Goal: Check status: Check status

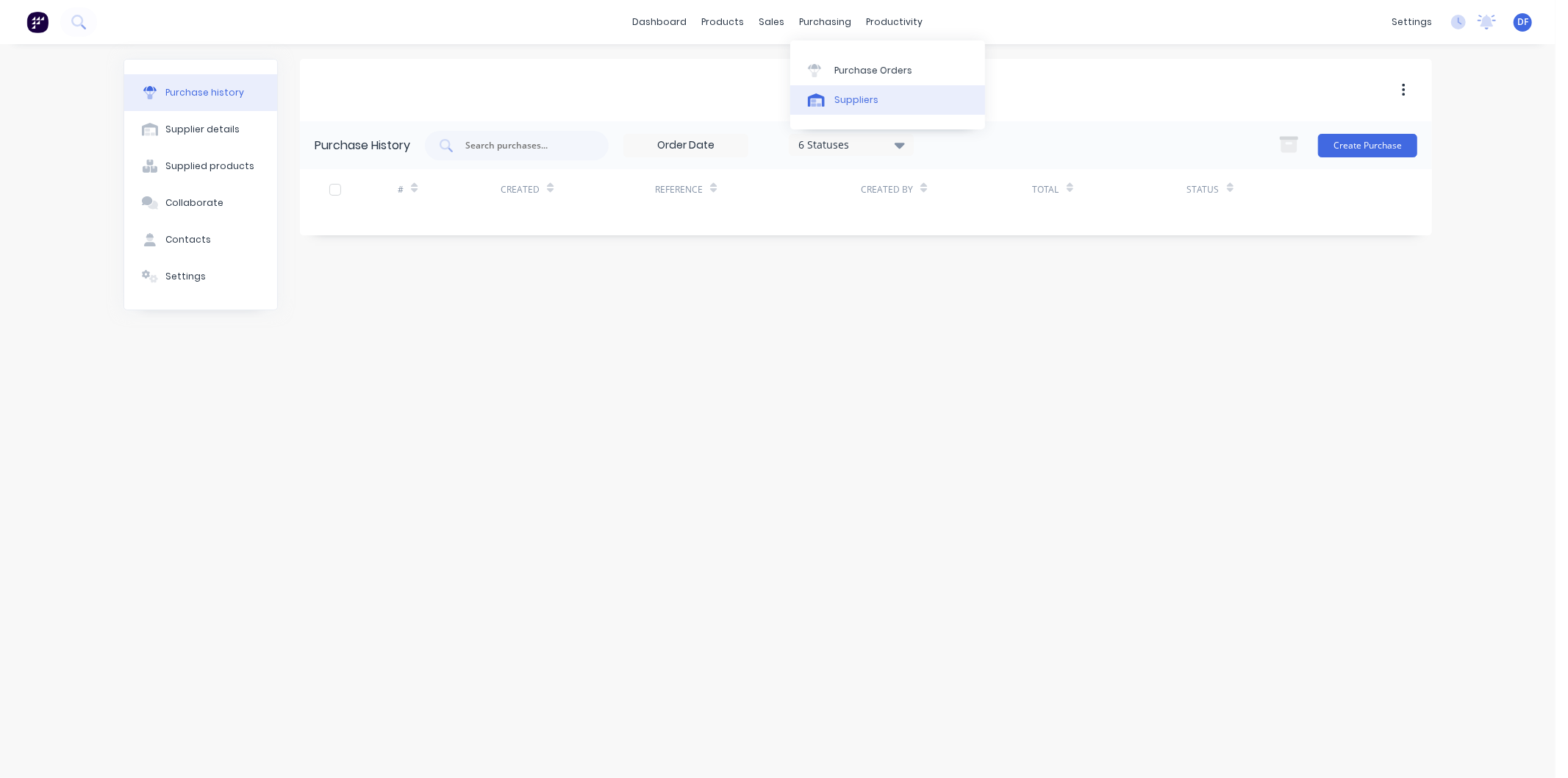
click at [858, 96] on div "Suppliers" at bounding box center [856, 100] width 44 height 13
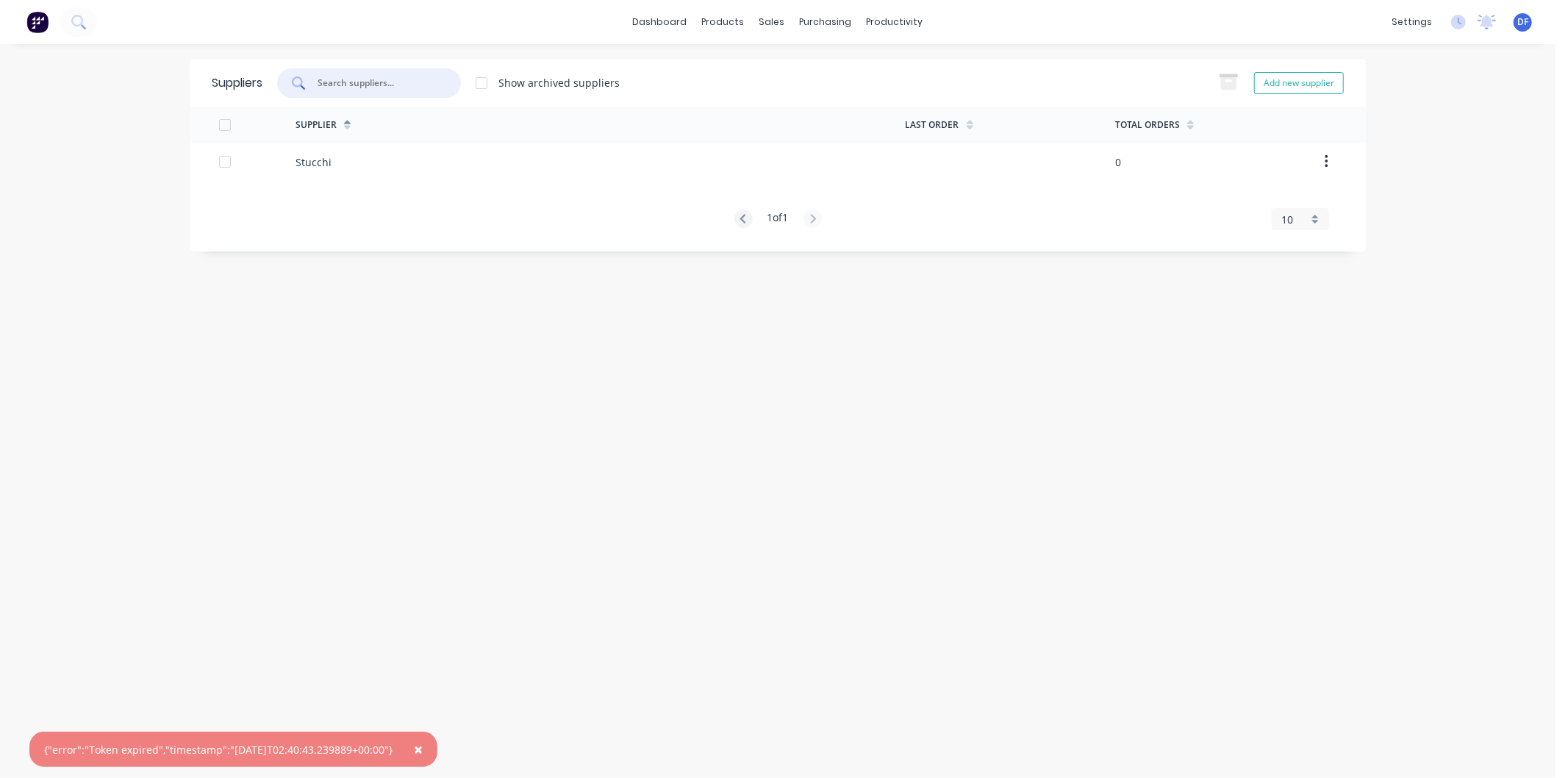
click at [355, 79] on input "text" at bounding box center [377, 83] width 122 height 15
type input "TRUE"
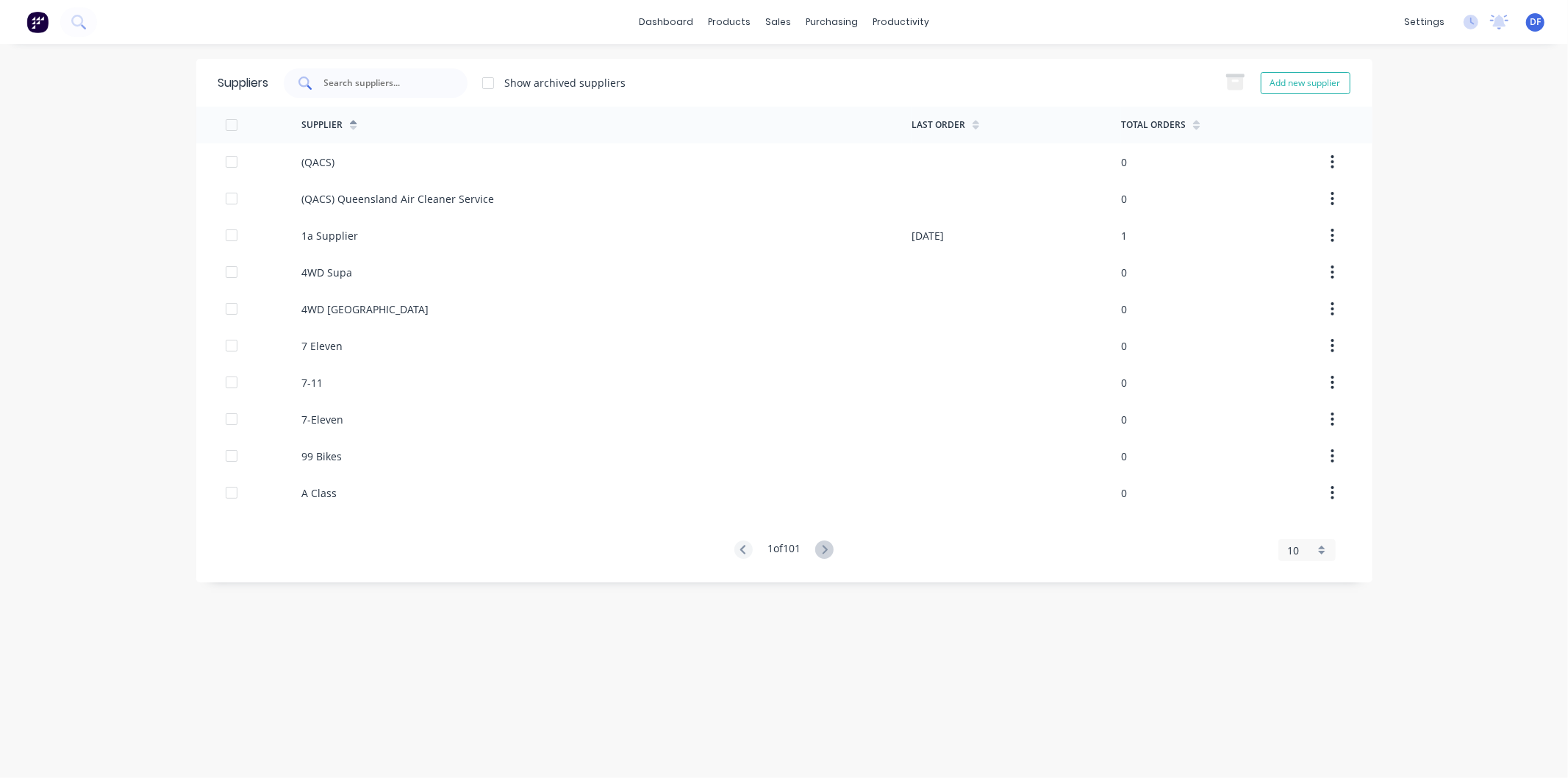
click at [379, 90] on input "text" at bounding box center [383, 83] width 122 height 15
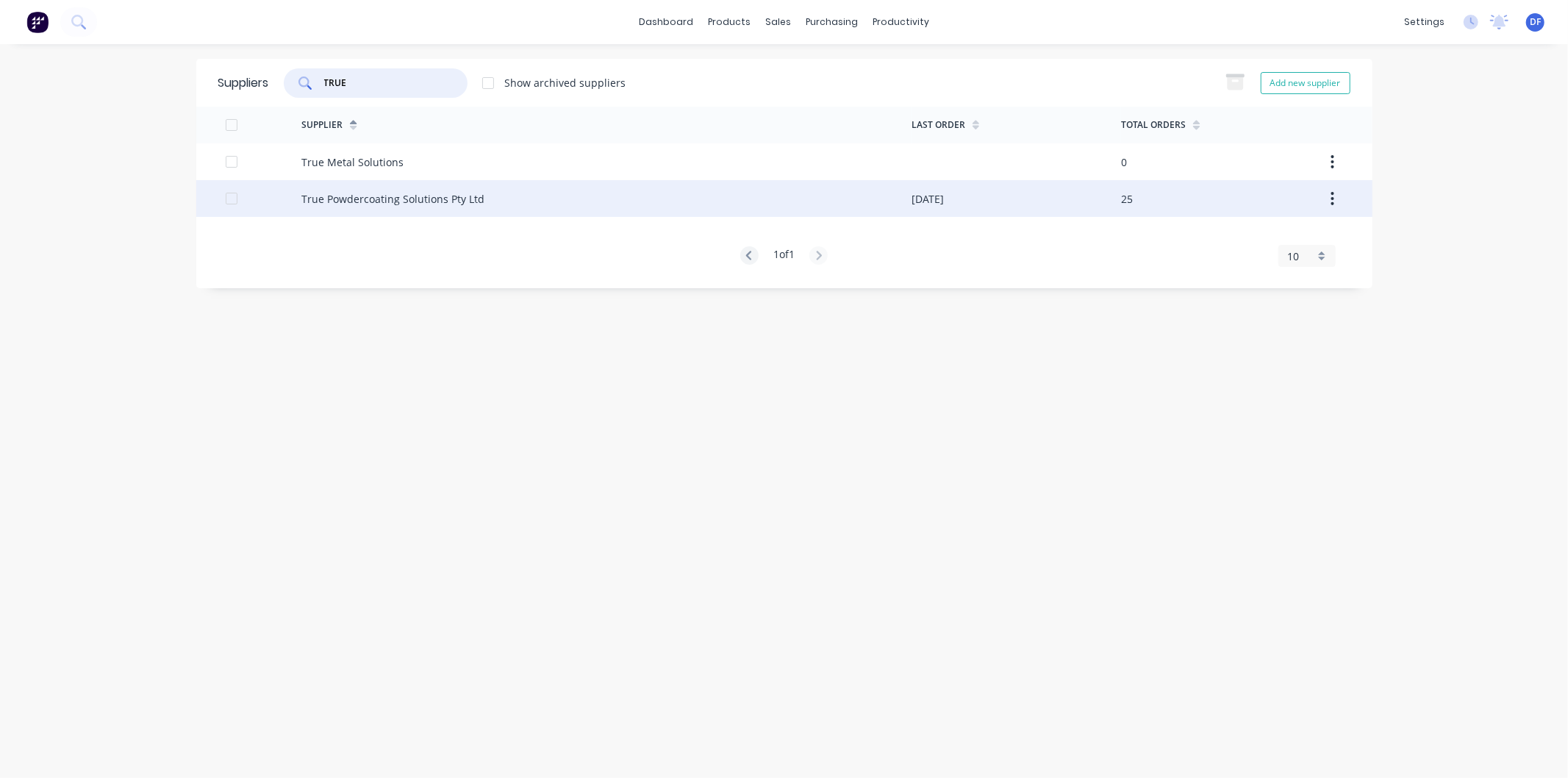
type input "TRUE"
click at [381, 194] on div "True Powdercoating Solutions Pty Ltd" at bounding box center [393, 199] width 183 height 15
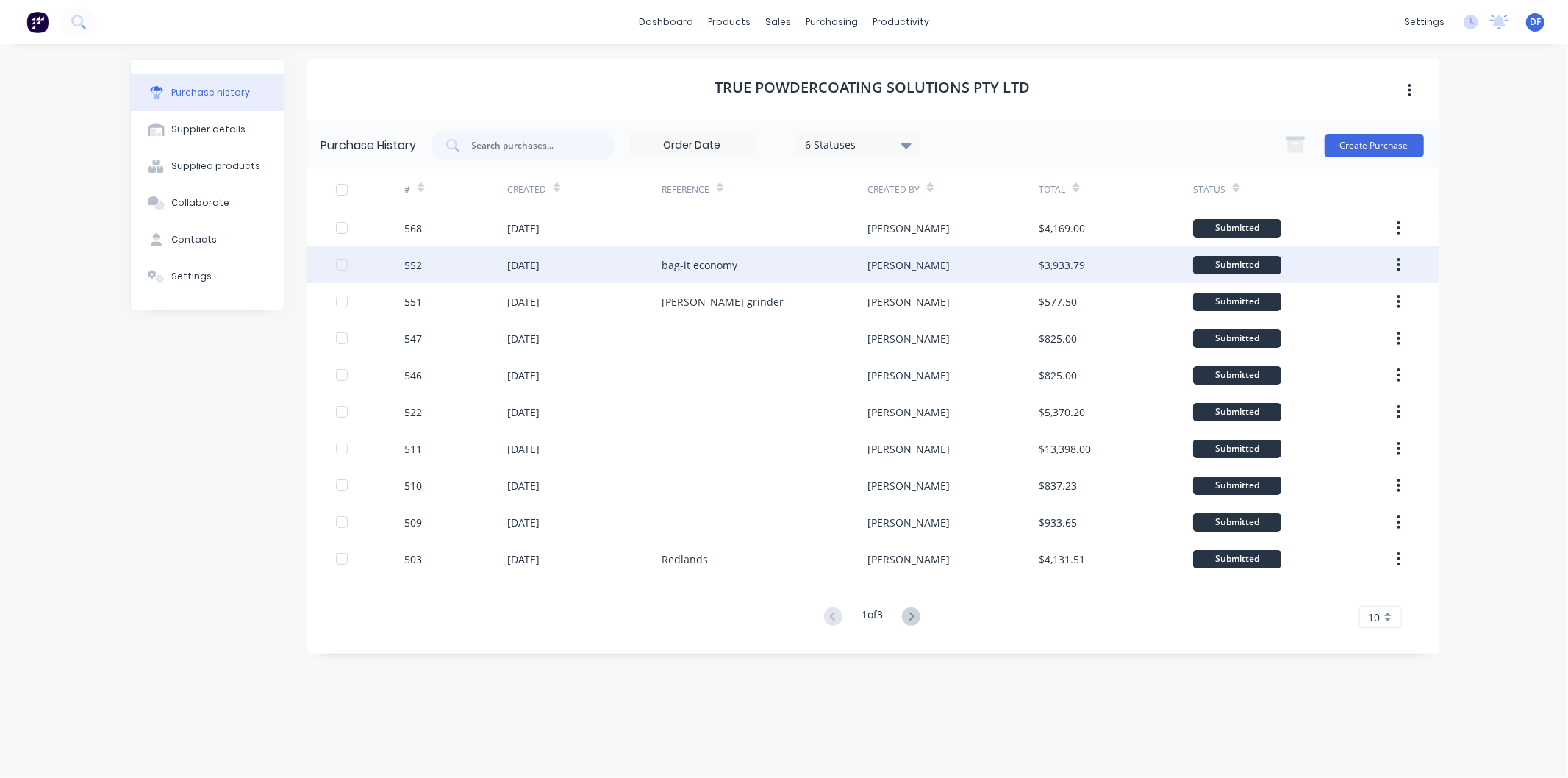
click at [538, 260] on div "[DATE]" at bounding box center [524, 265] width 32 height 15
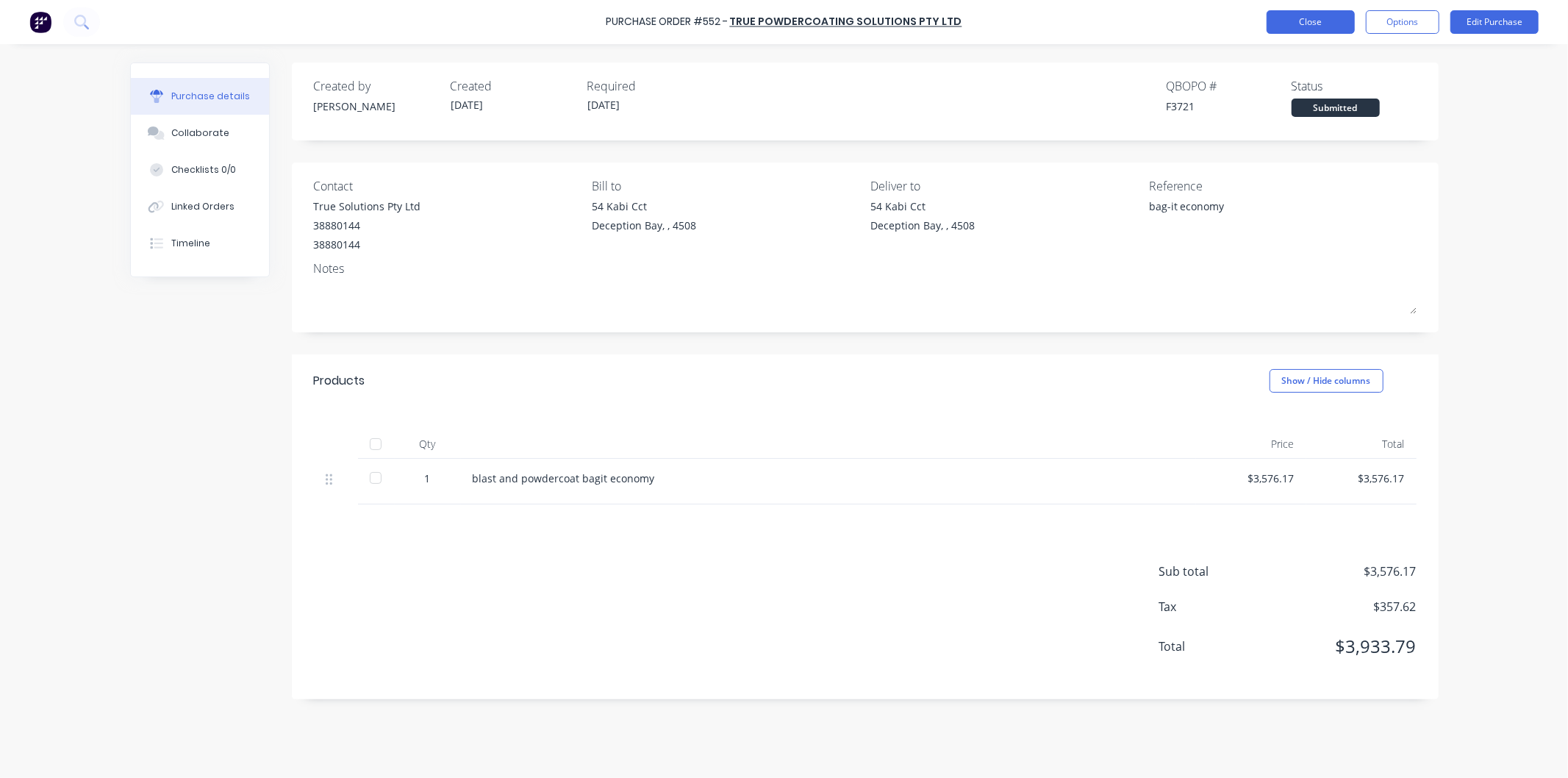
click at [1297, 16] on button "Close" at bounding box center [1311, 22] width 88 height 24
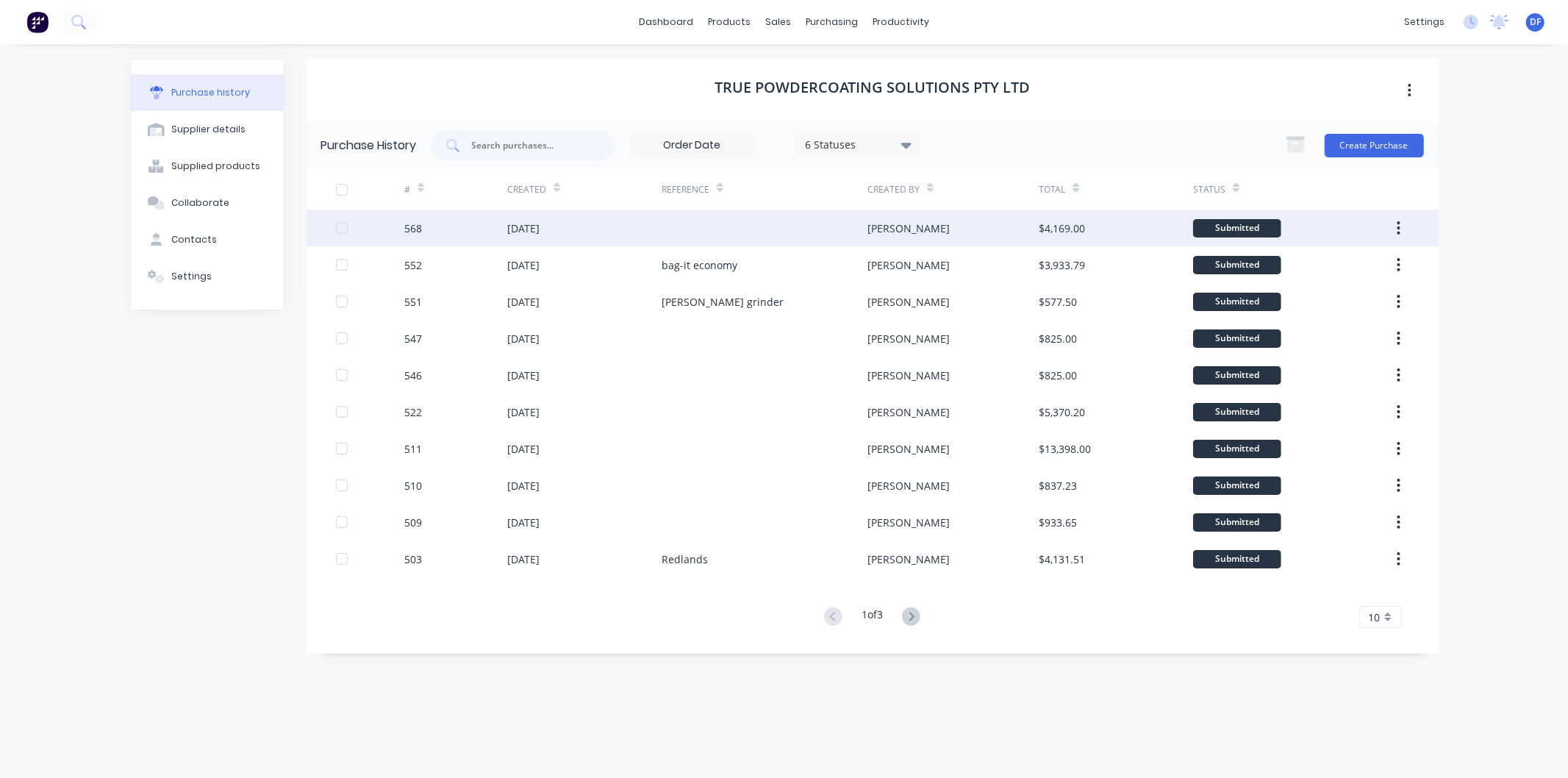
click at [541, 217] on div "[DATE]" at bounding box center [584, 228] width 154 height 37
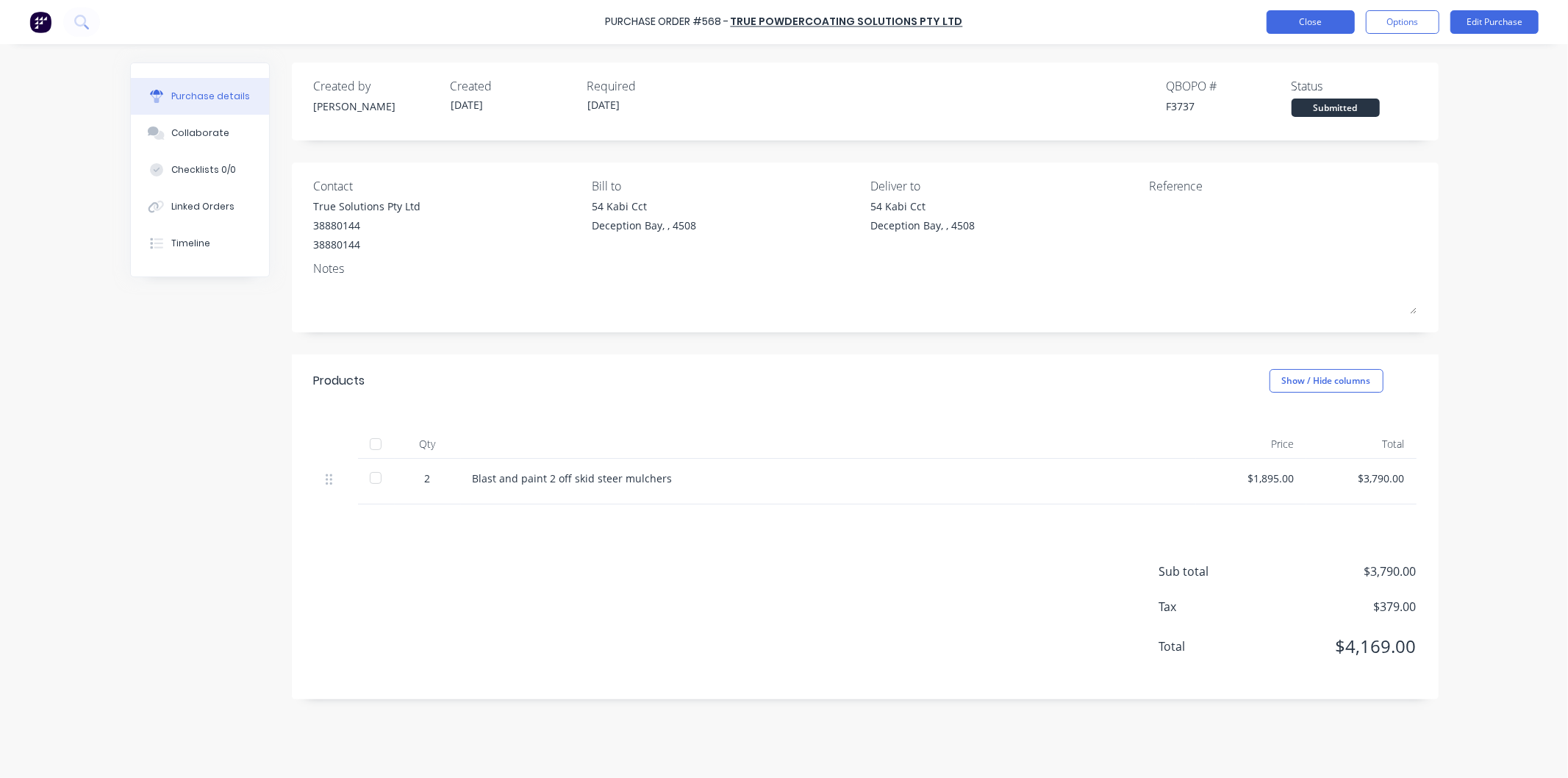
click at [1304, 18] on button "Close" at bounding box center [1311, 22] width 88 height 24
